Goal: Task Accomplishment & Management: Use online tool/utility

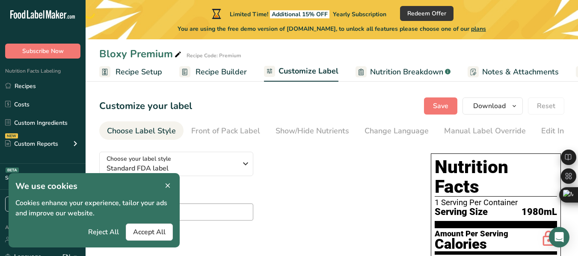
click at [373, 102] on div "Customize your label Save Download Choose what to show on your downloaded label…" at bounding box center [331, 106] width 465 height 17
click at [170, 185] on icon at bounding box center [168, 186] width 8 height 12
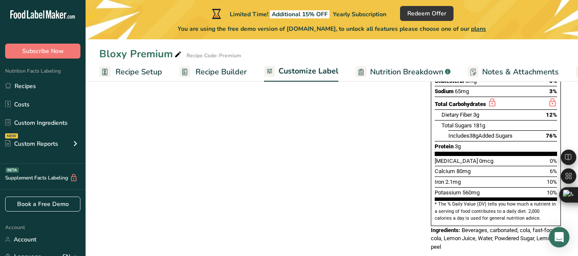
scroll to position [9, 0]
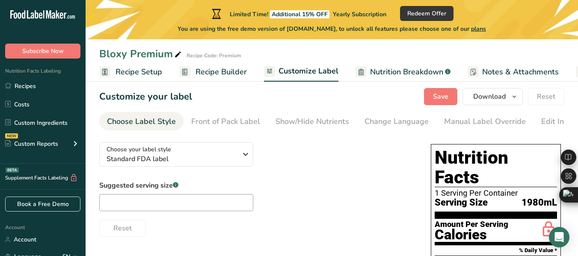
click at [394, 73] on span "Nutrition Breakdown" at bounding box center [406, 72] width 73 height 12
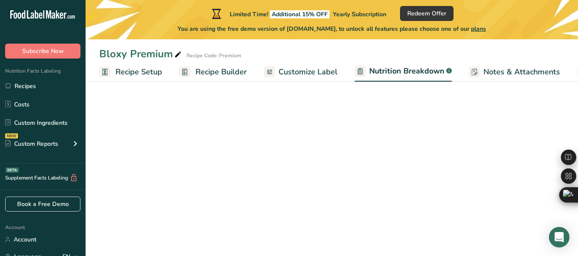
select select "Calories"
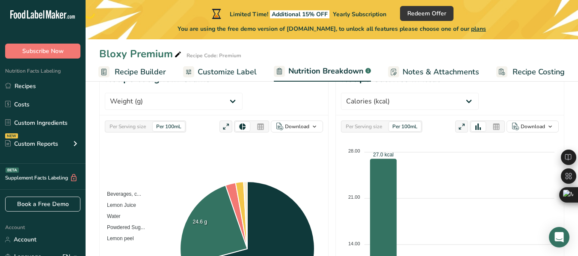
scroll to position [95, 0]
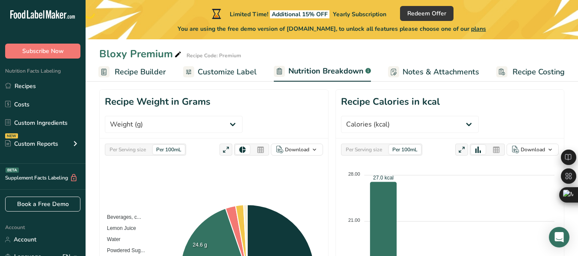
click at [373, 145] on div "Per Serving size" at bounding box center [363, 149] width 43 height 9
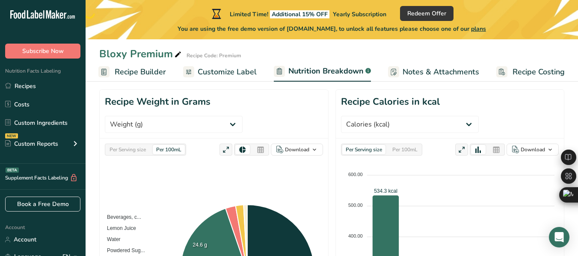
click at [405, 145] on div "Per 100mL" at bounding box center [405, 149] width 32 height 9
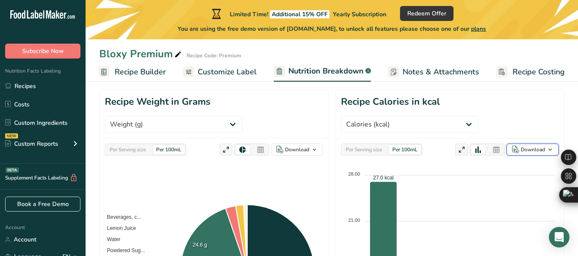
click at [518, 146] on icon "button" at bounding box center [515, 150] width 7 height 8
click at [519, 146] on icon "button" at bounding box center [515, 150] width 7 height 8
click at [433, 63] on link "Notes & Attachments" at bounding box center [433, 71] width 91 height 19
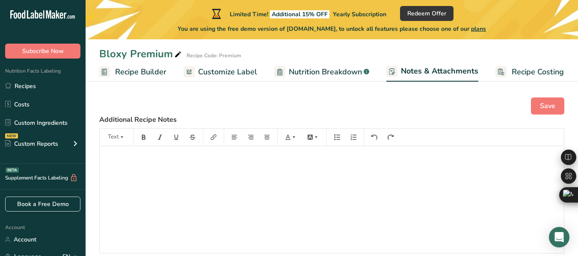
click at [514, 71] on span "Recipe Costing" at bounding box center [537, 72] width 52 height 12
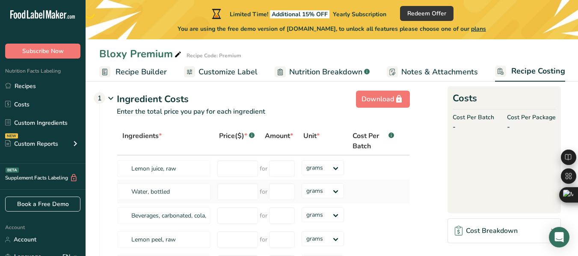
scroll to position [43, 0]
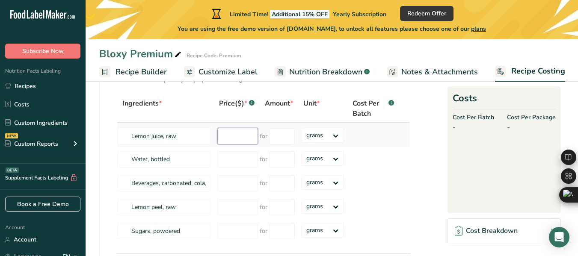
click at [238, 143] on input "number" at bounding box center [237, 136] width 41 height 17
click at [199, 125] on td "Lemon juice, raw" at bounding box center [165, 135] width 97 height 24
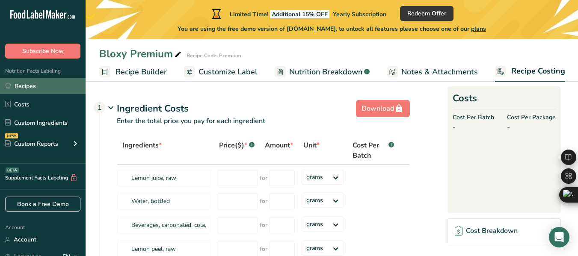
scroll to position [0, 0]
click at [52, 84] on link "Recipes" at bounding box center [43, 86] width 86 height 16
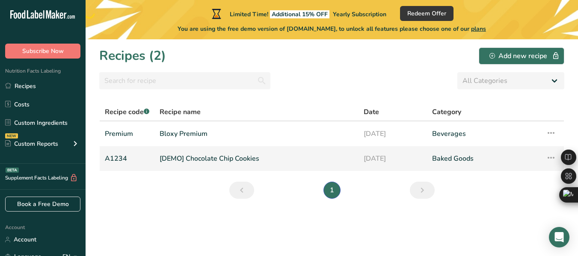
click at [319, 158] on link "[DEMO] Chocolate Chip Cookies" at bounding box center [257, 159] width 194 height 18
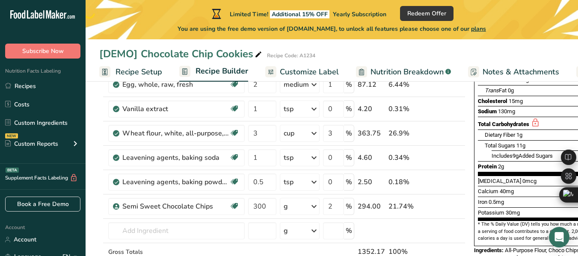
scroll to position [171, 0]
